Goal: Task Accomplishment & Management: Manage account settings

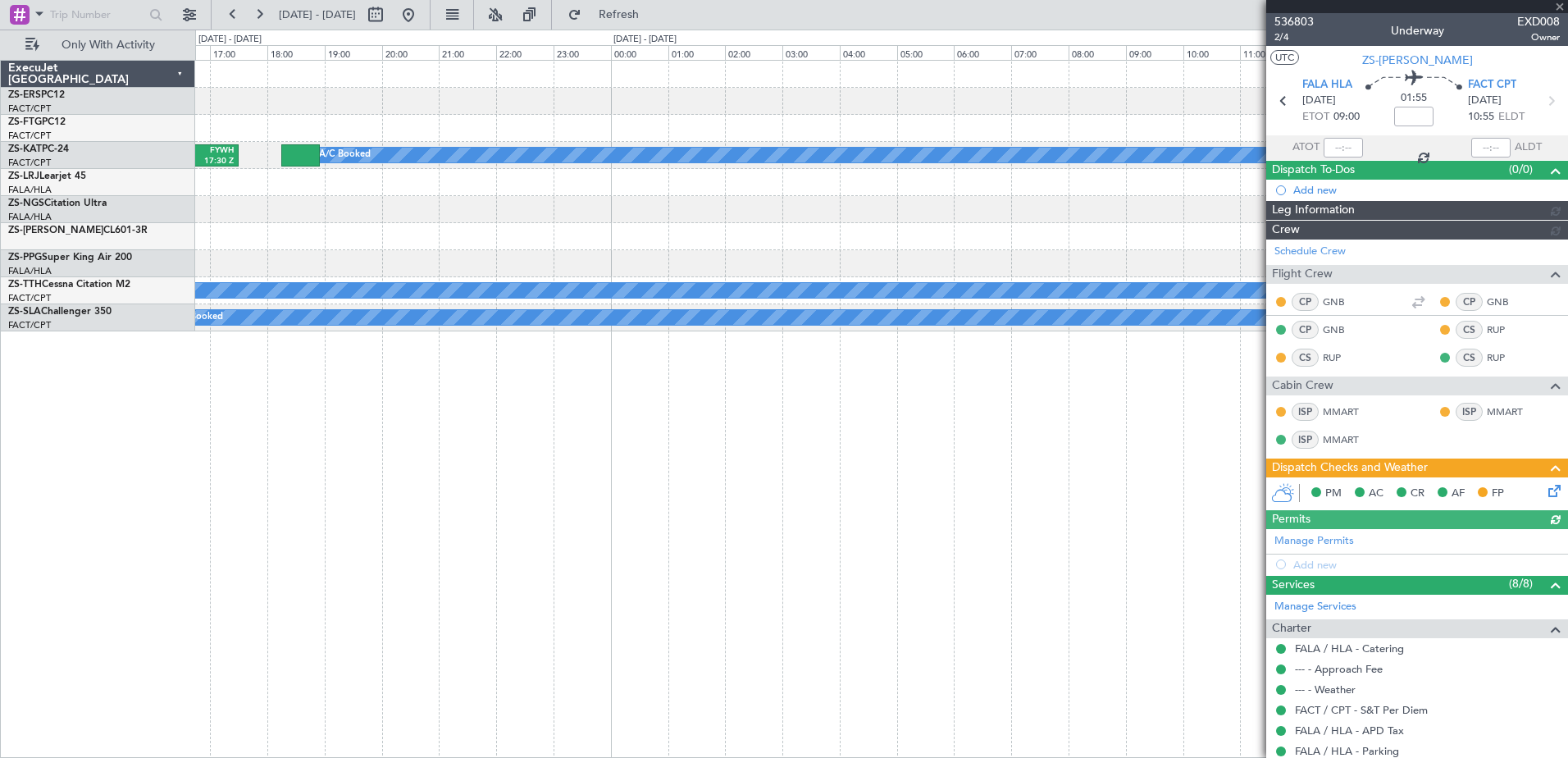
click at [414, 212] on div "FLKK 10:50 Z FALA 12:55 Z" at bounding box center [881, 209] width 1372 height 27
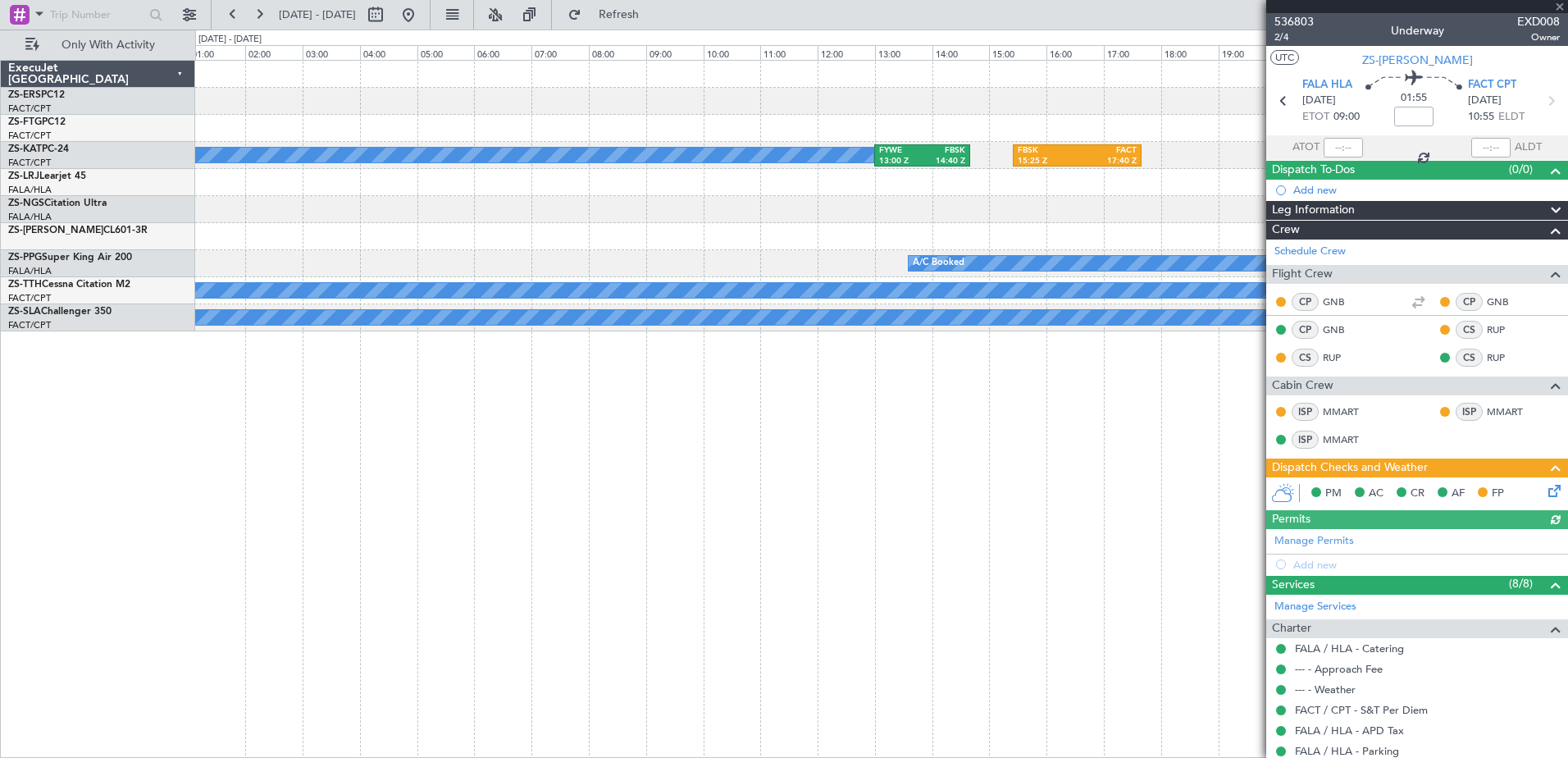
click at [321, 238] on div at bounding box center [881, 236] width 1372 height 27
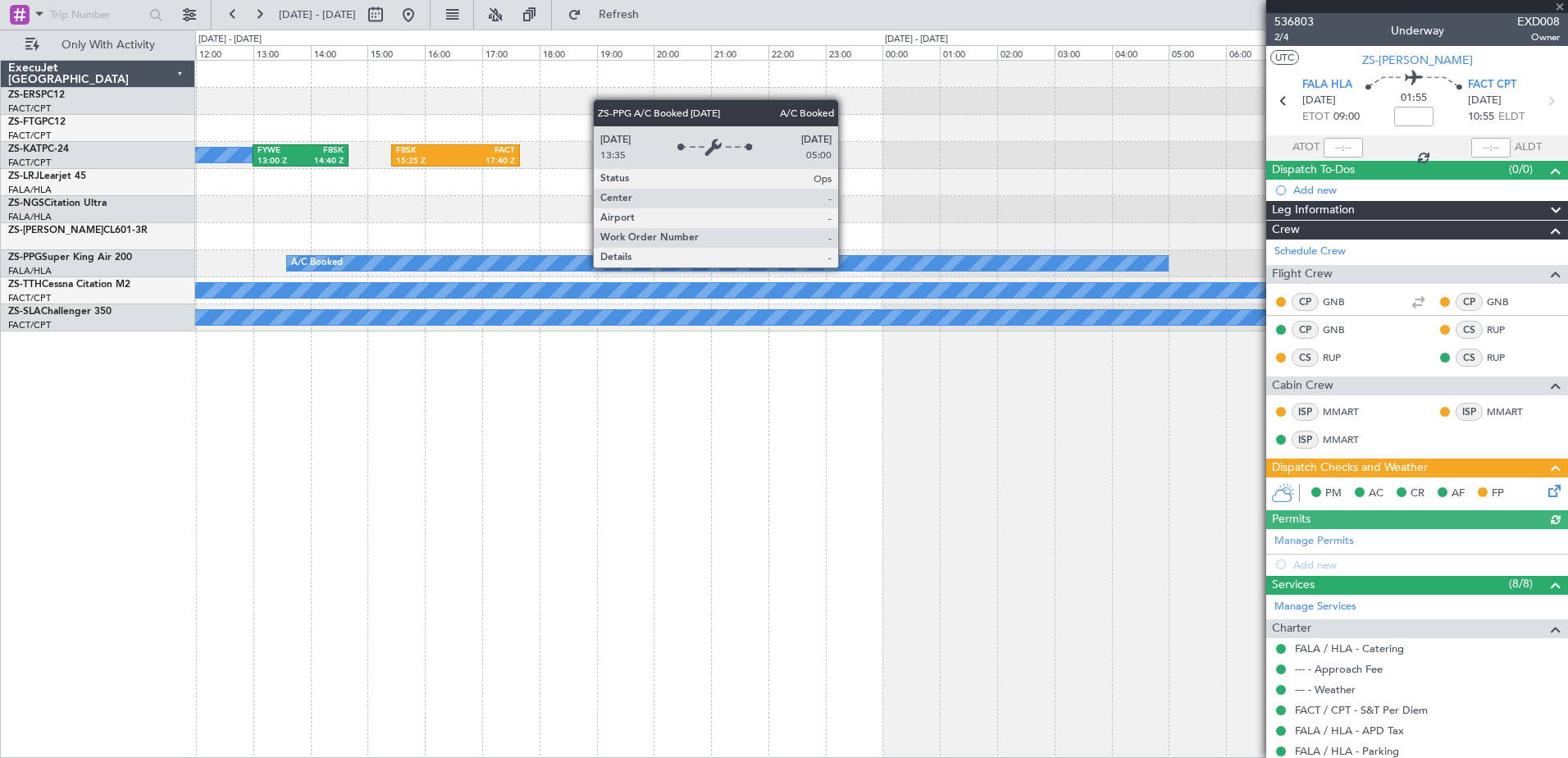
click at [426, 260] on div "A/C Booked" at bounding box center [728, 263] width 881 height 15
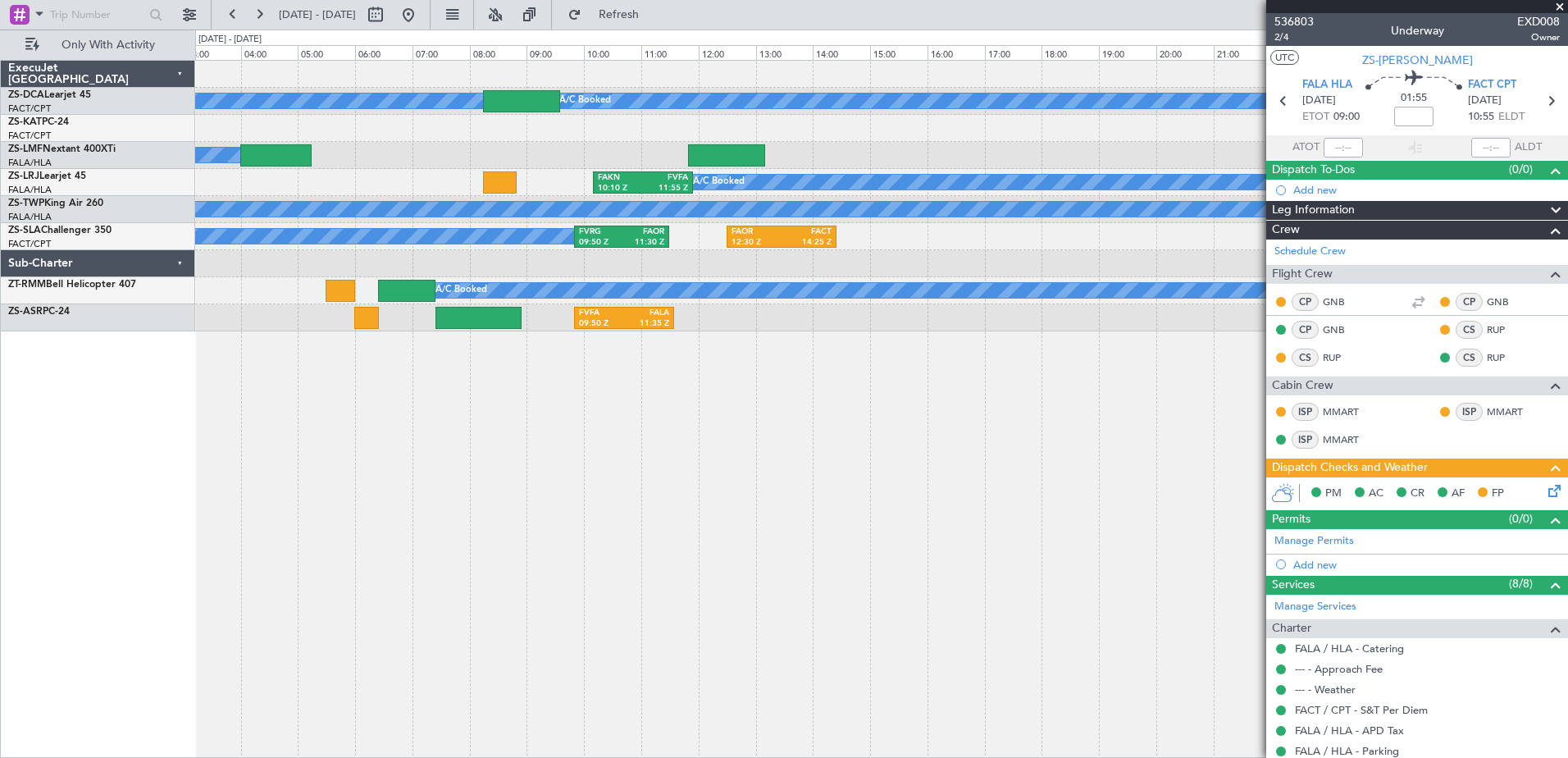
click at [160, 376] on div "A/C Booked A/C Booked A/C Booked A/C Booked FAKN 10:10 Z FVFA 11:55 Z A/C Booke…" at bounding box center [784, 394] width 1568 height 729
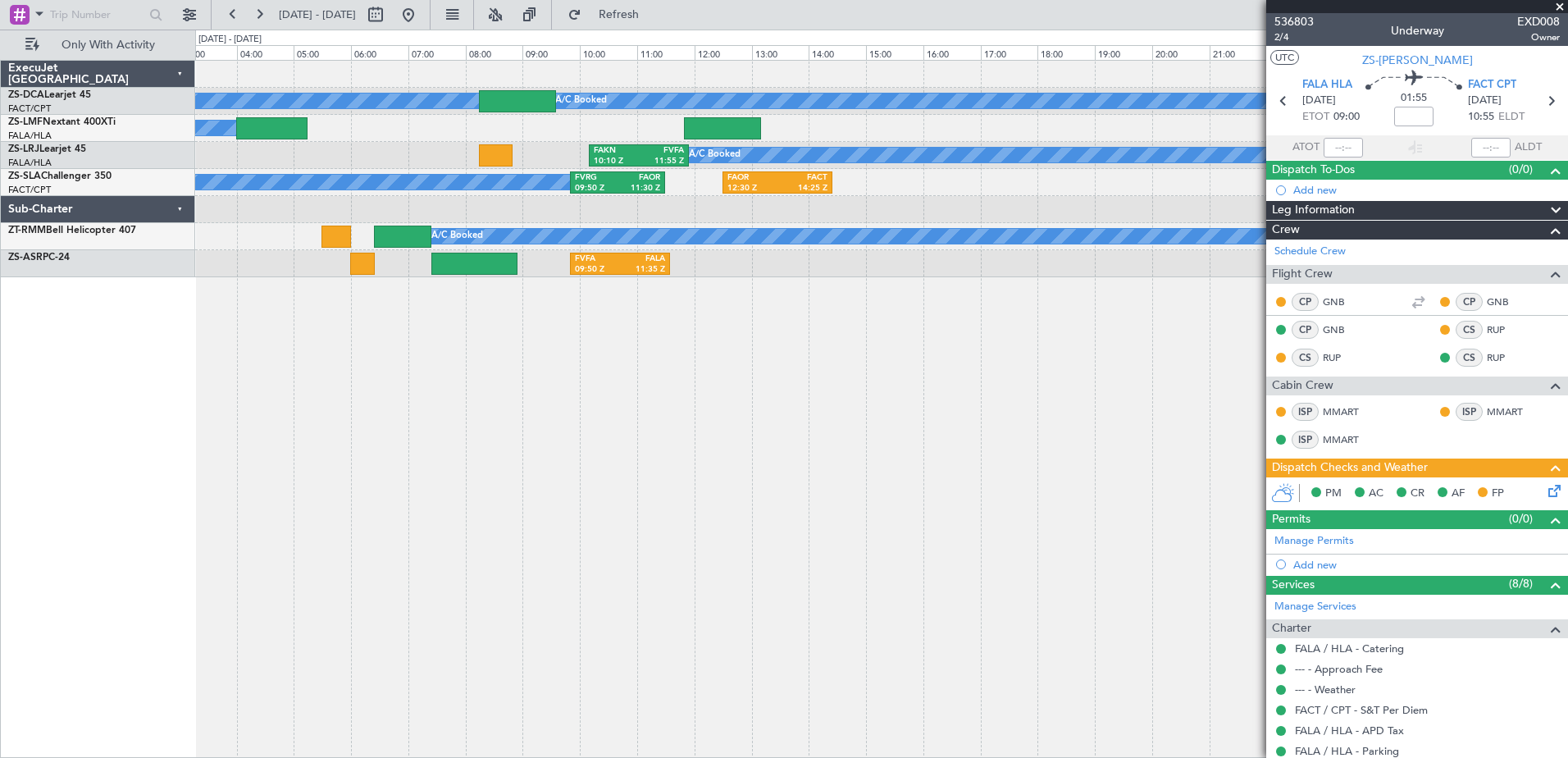
click at [1562, 4] on span at bounding box center [1560, 7] width 17 height 15
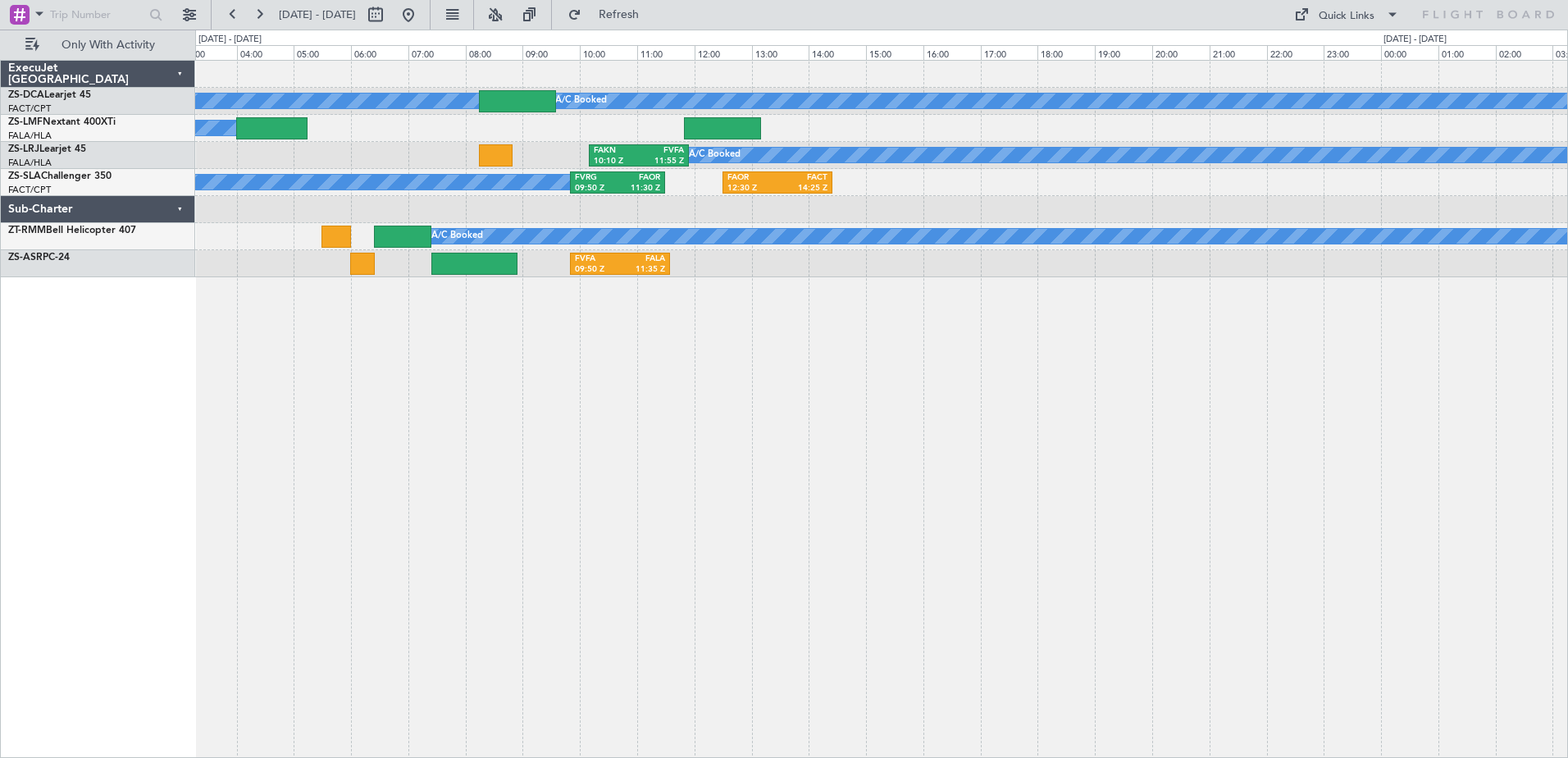
type input "0"
click at [421, 8] on button at bounding box center [408, 15] width 27 height 27
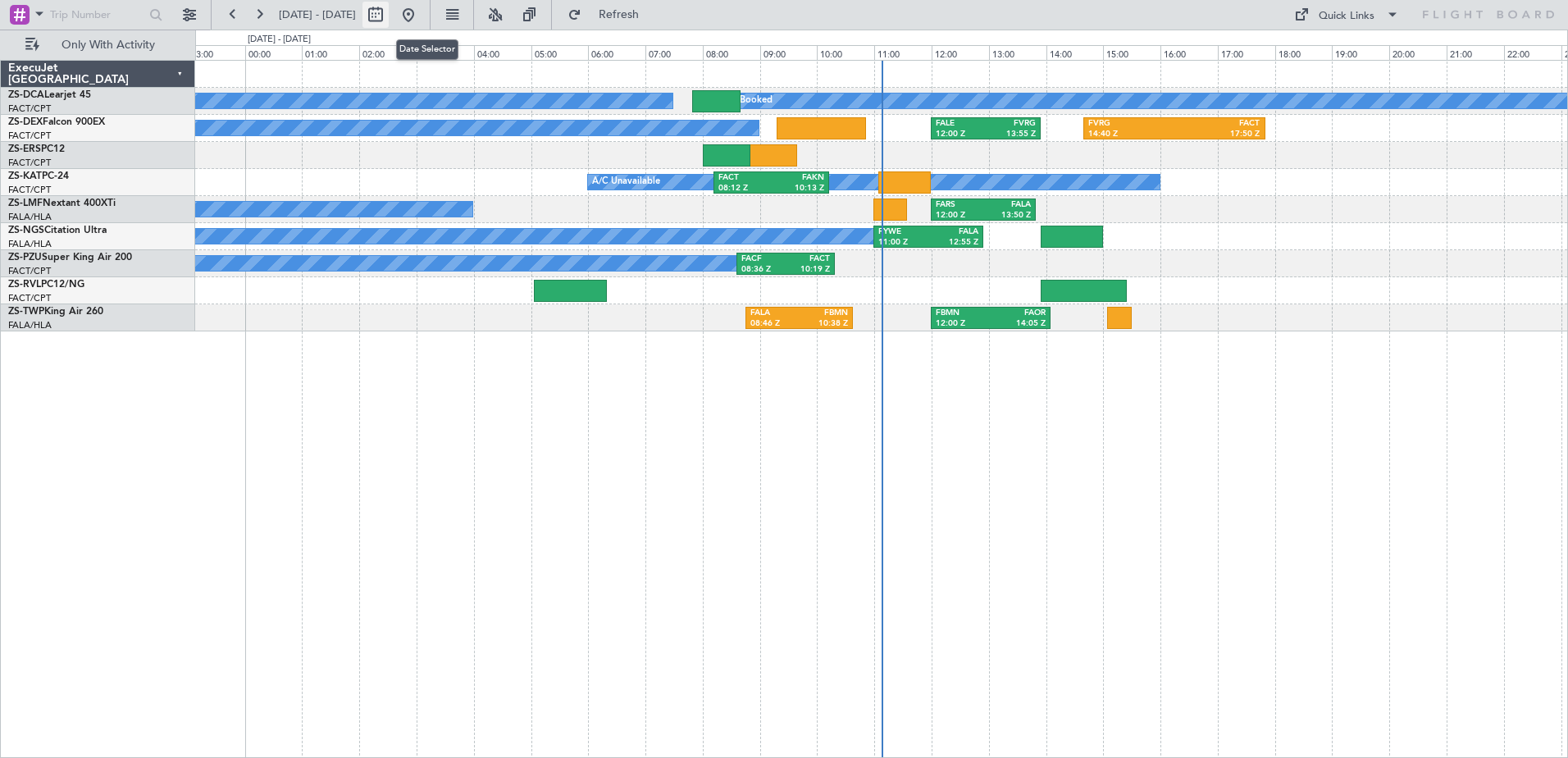
click at [389, 15] on button at bounding box center [375, 15] width 27 height 27
select select "9"
select select "2025"
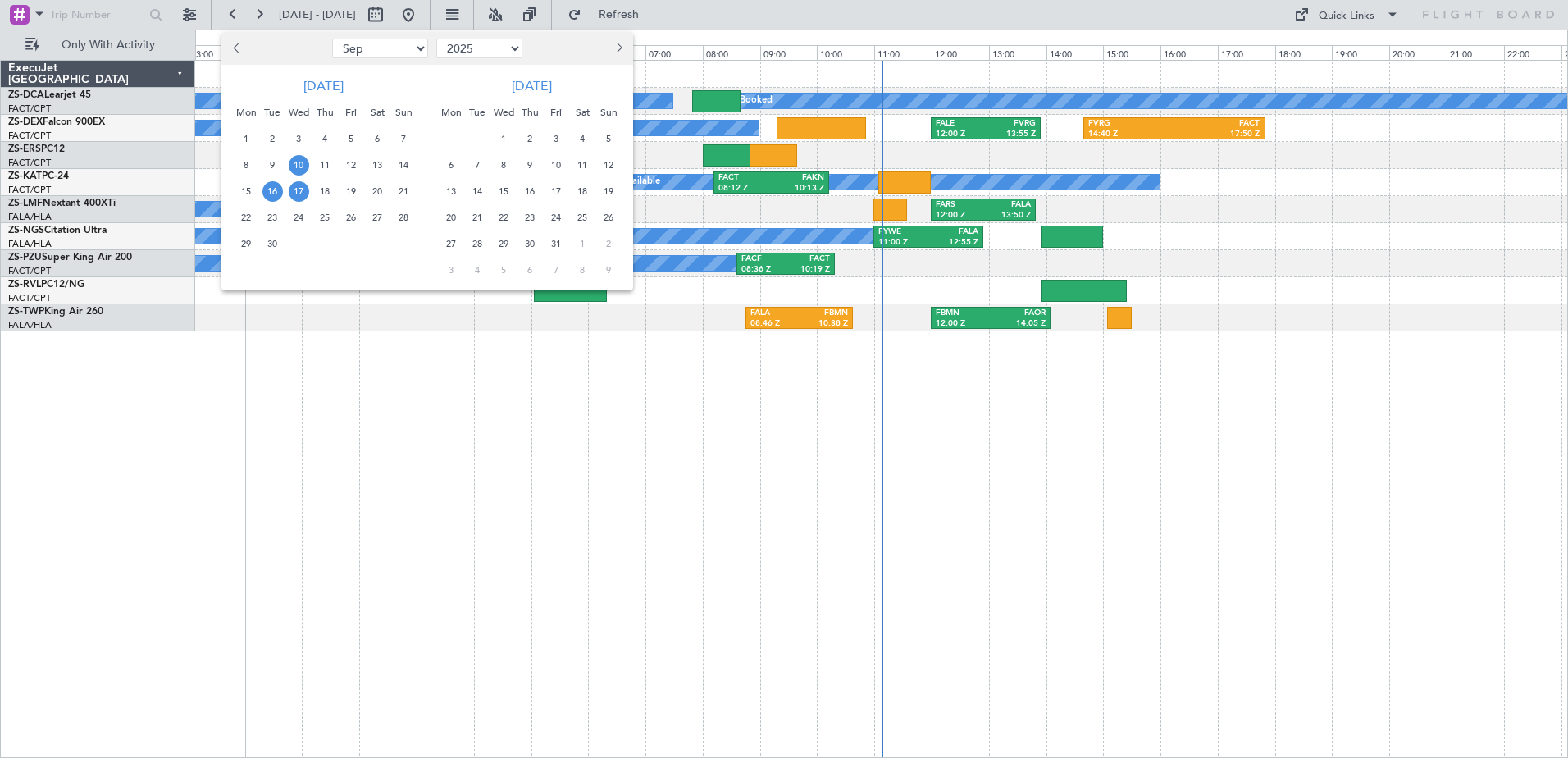
click at [295, 162] on span "10" at bounding box center [299, 165] width 20 height 20
click at [401, 162] on span "14" at bounding box center [404, 165] width 20 height 20
